Goal: Transaction & Acquisition: Purchase product/service

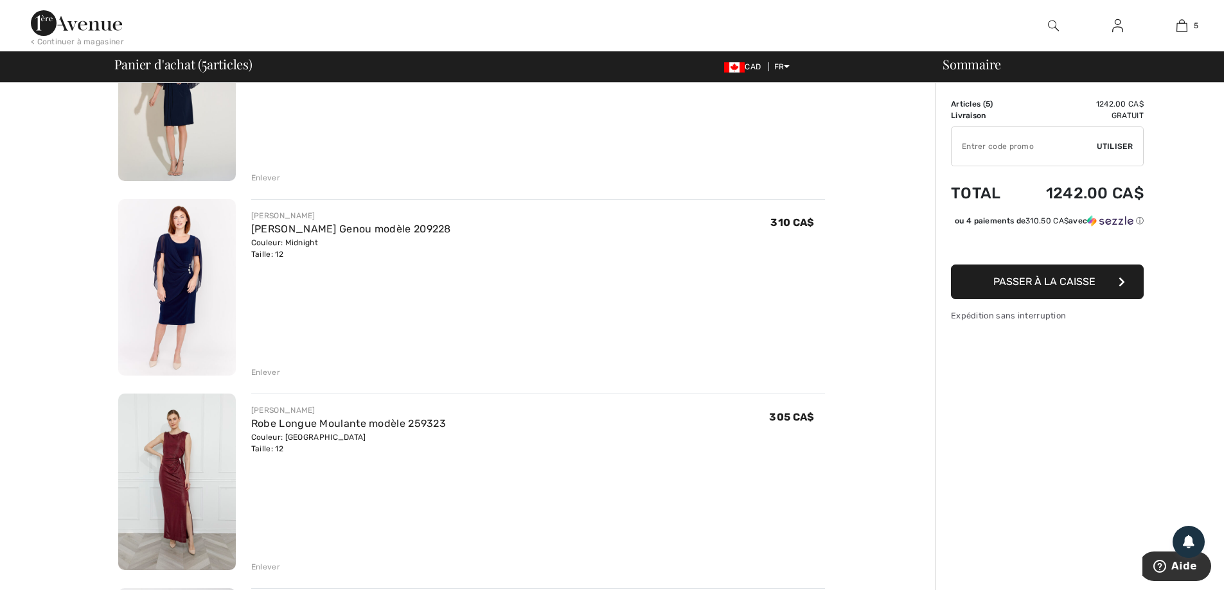
scroll to position [193, 0]
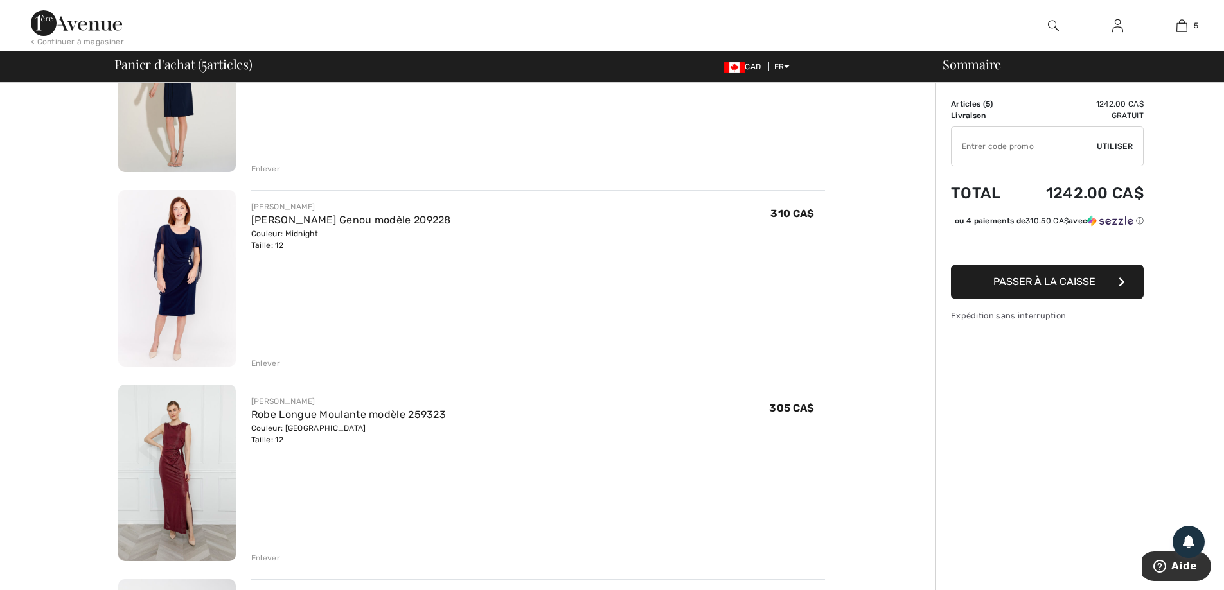
click at [179, 261] on img at bounding box center [177, 278] width 118 height 177
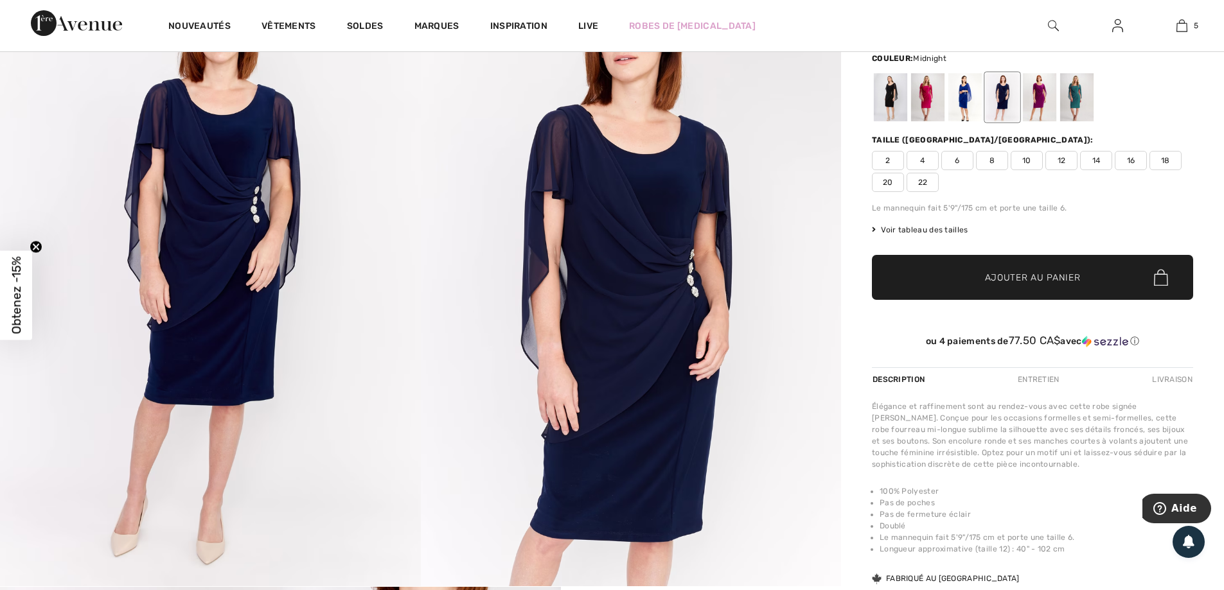
scroll to position [193, 0]
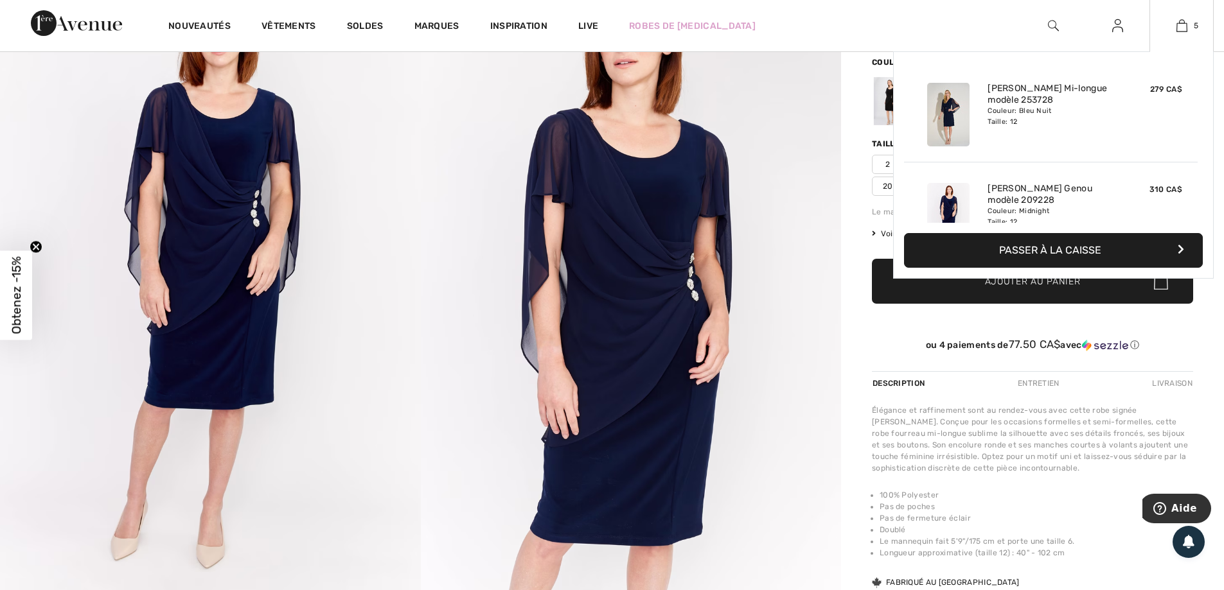
click at [1074, 249] on button "Passer à la caisse" at bounding box center [1053, 250] width 299 height 35
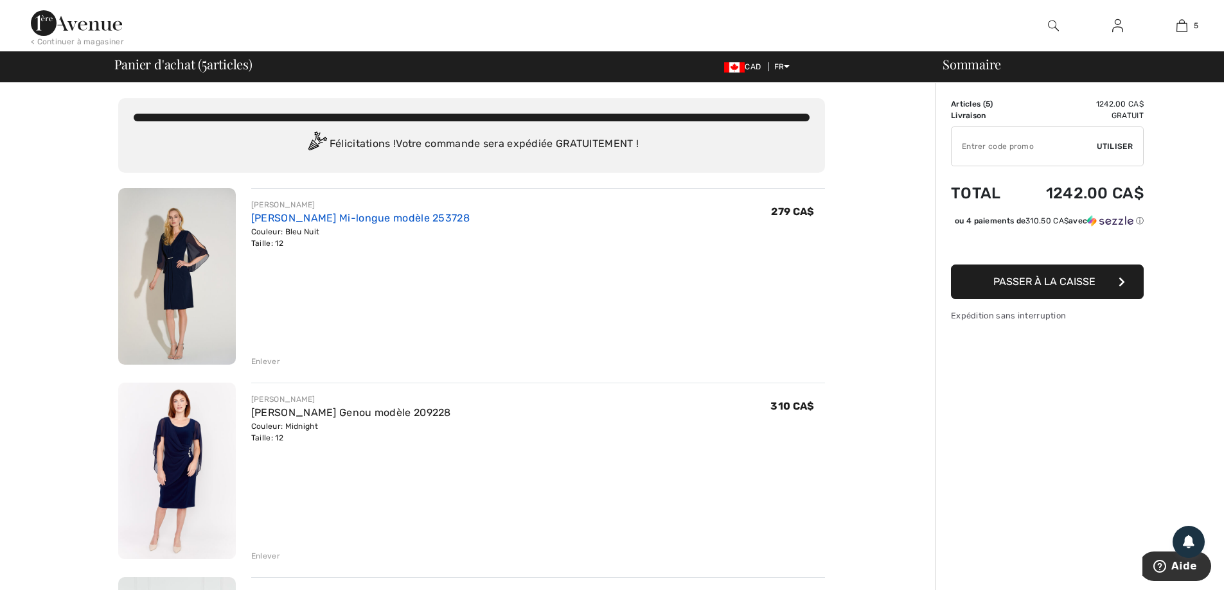
click at [312, 216] on link "[PERSON_NAME] Mi-longue modèle 253728" at bounding box center [360, 218] width 218 height 12
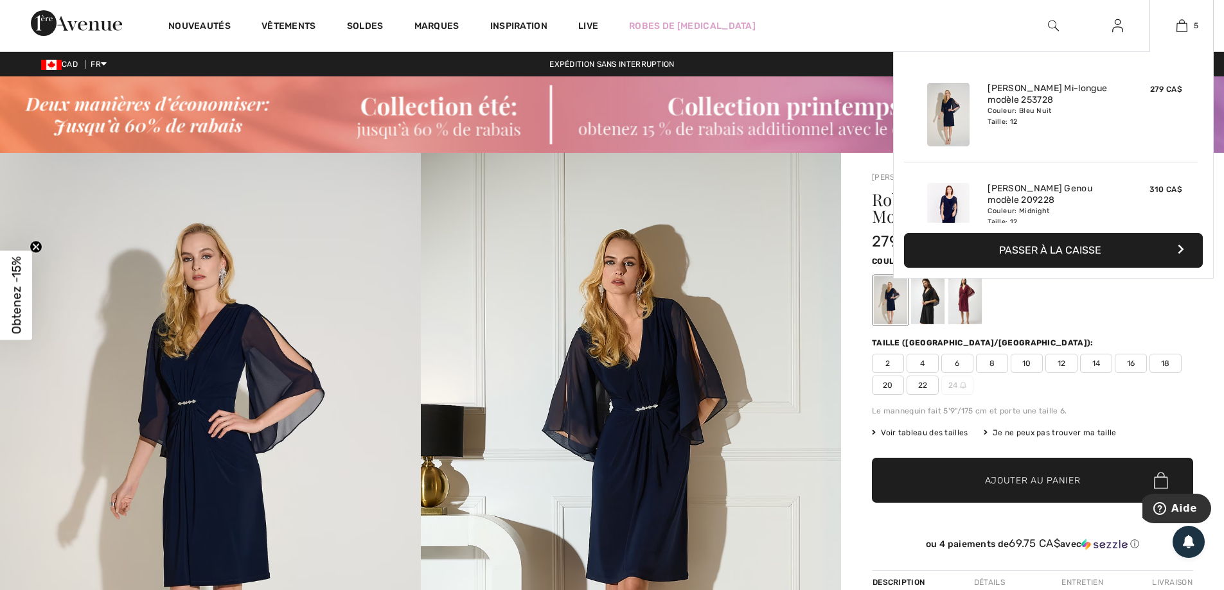
click at [1047, 248] on button "Passer à la caisse" at bounding box center [1053, 250] width 299 height 35
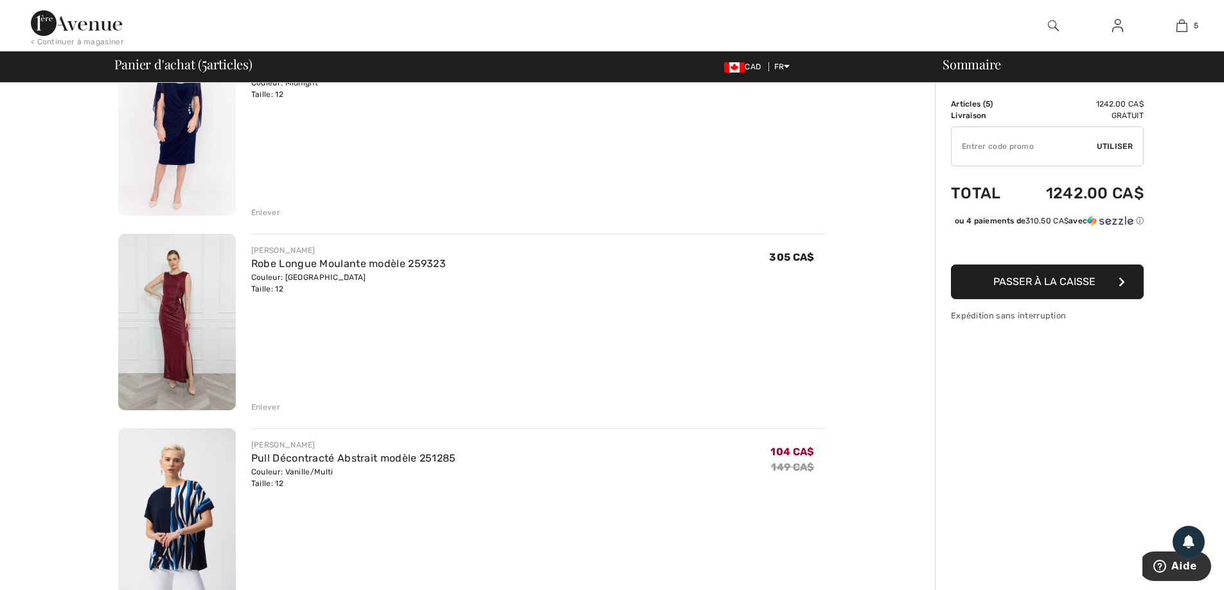
scroll to position [321, 0]
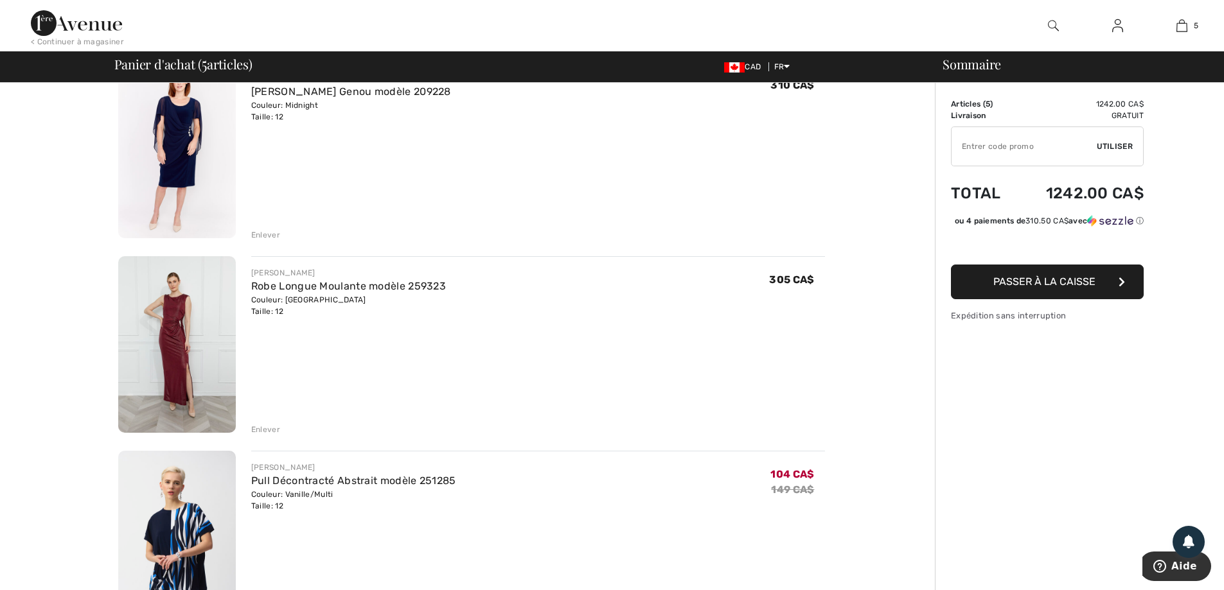
click at [270, 433] on div "Enlever" at bounding box center [265, 430] width 29 height 12
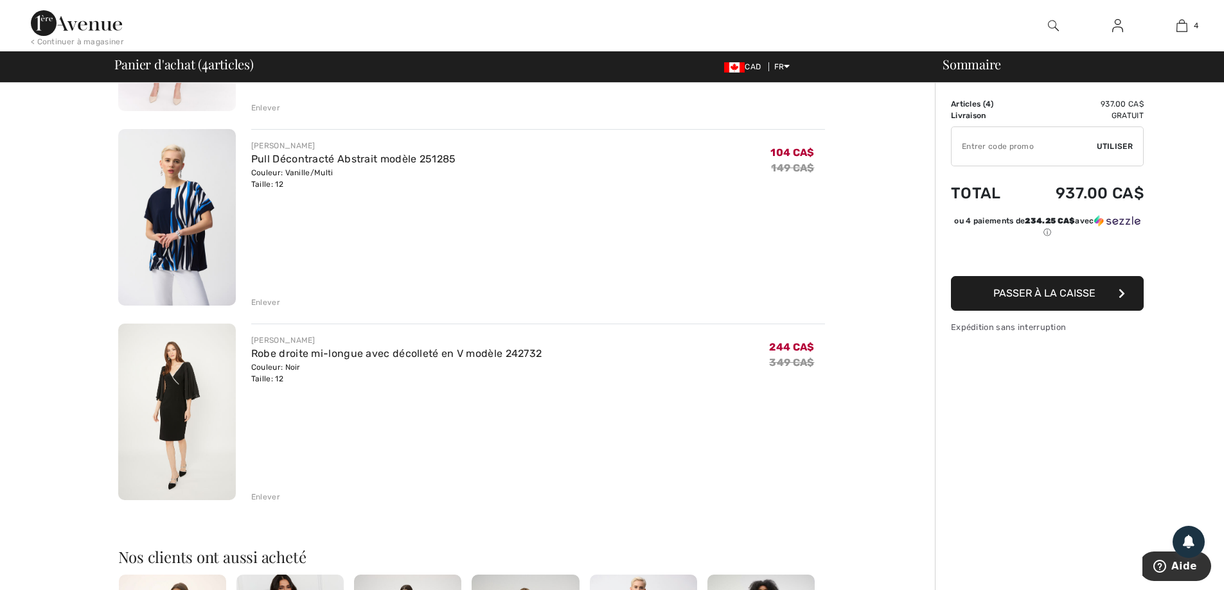
scroll to position [450, 0]
click at [272, 301] on div "Enlever" at bounding box center [265, 302] width 29 height 12
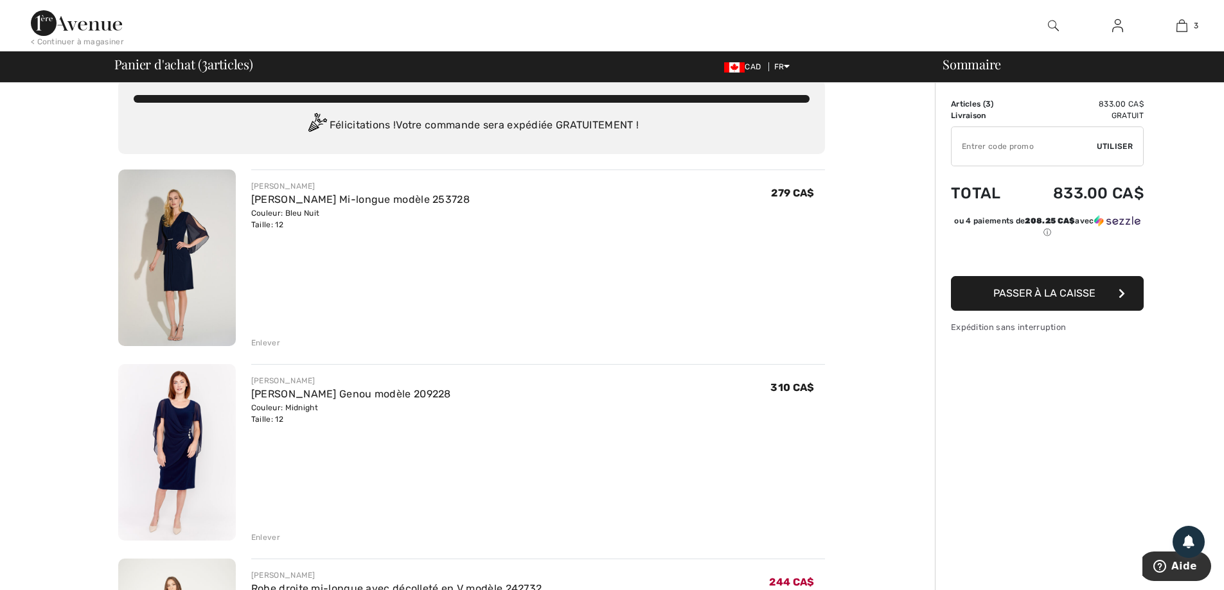
scroll to position [0, 0]
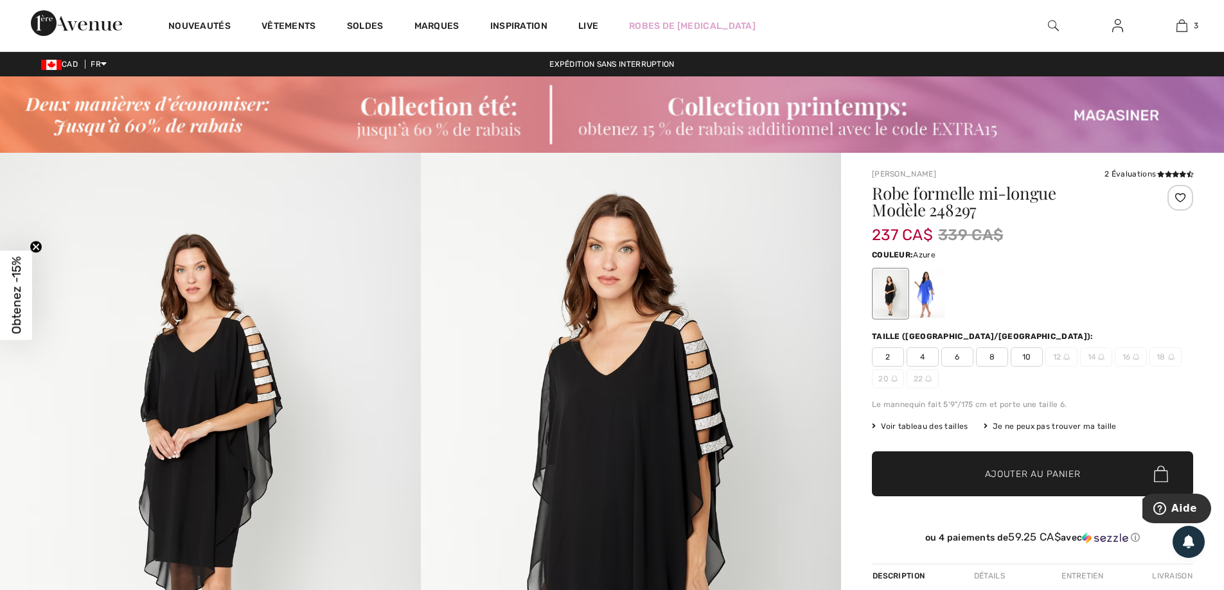
click at [919, 297] on div at bounding box center [927, 294] width 33 height 48
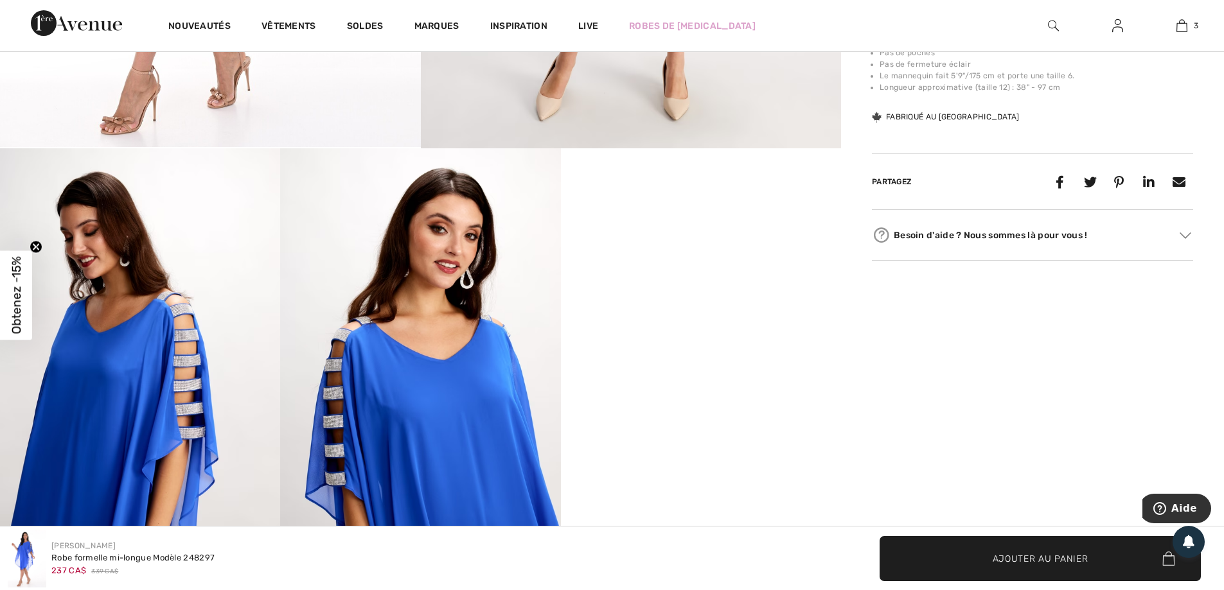
scroll to position [642, 0]
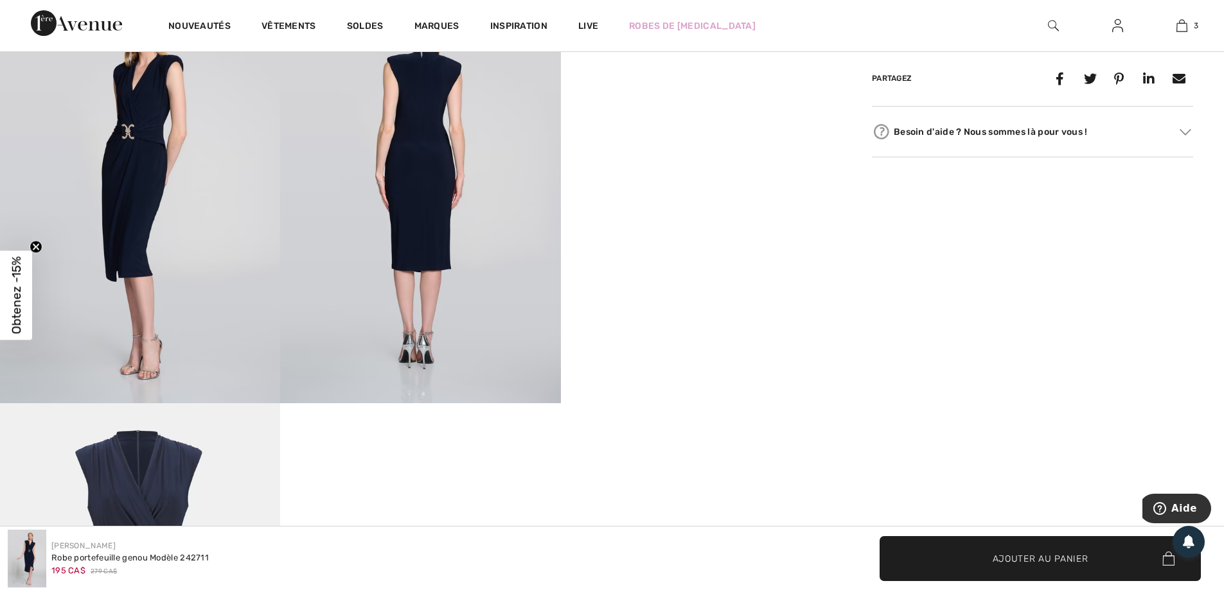
scroll to position [835, 0]
